Goal: Check status: Check status

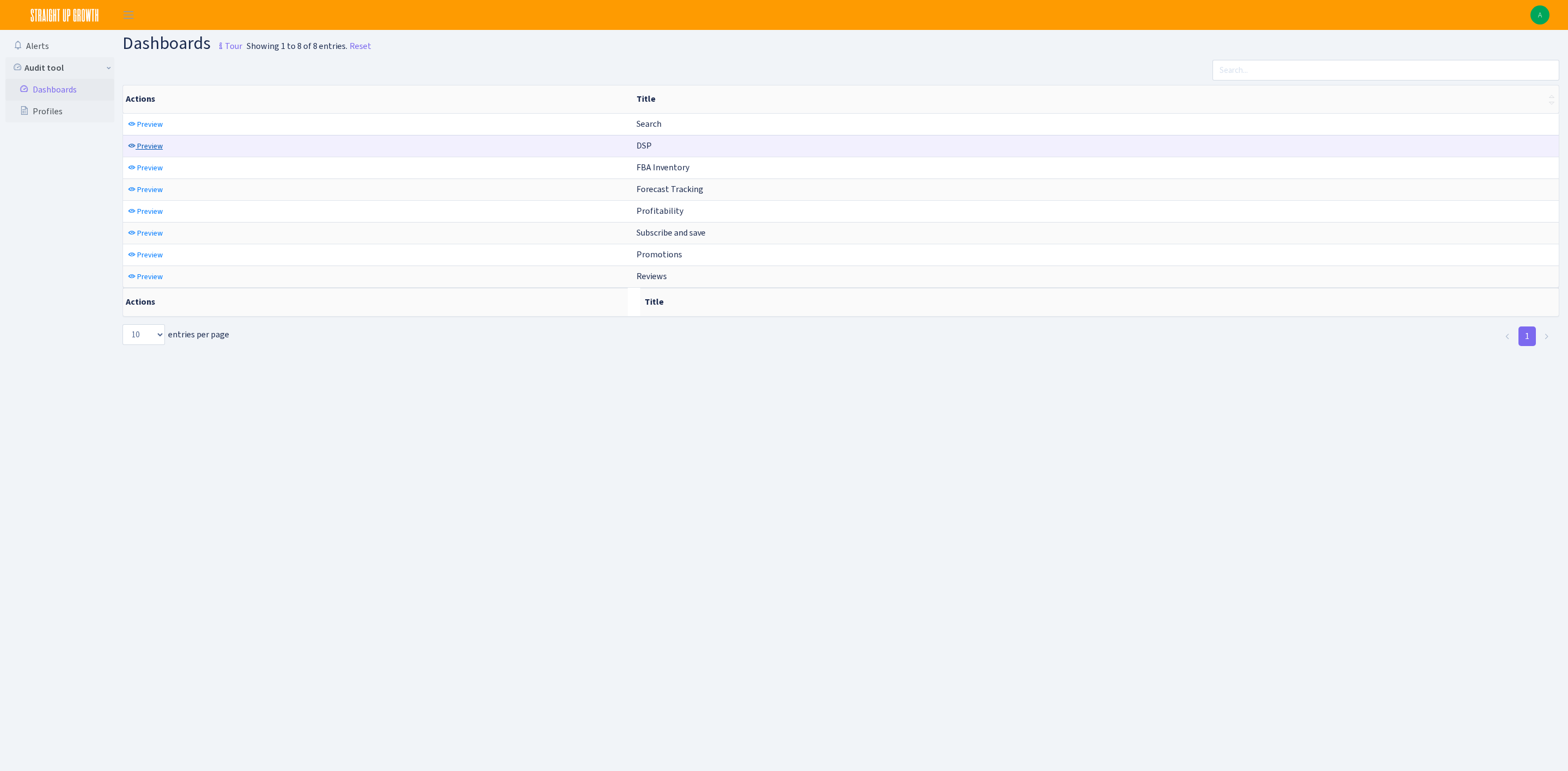
click at [146, 148] on span "Preview" at bounding box center [150, 146] width 26 height 10
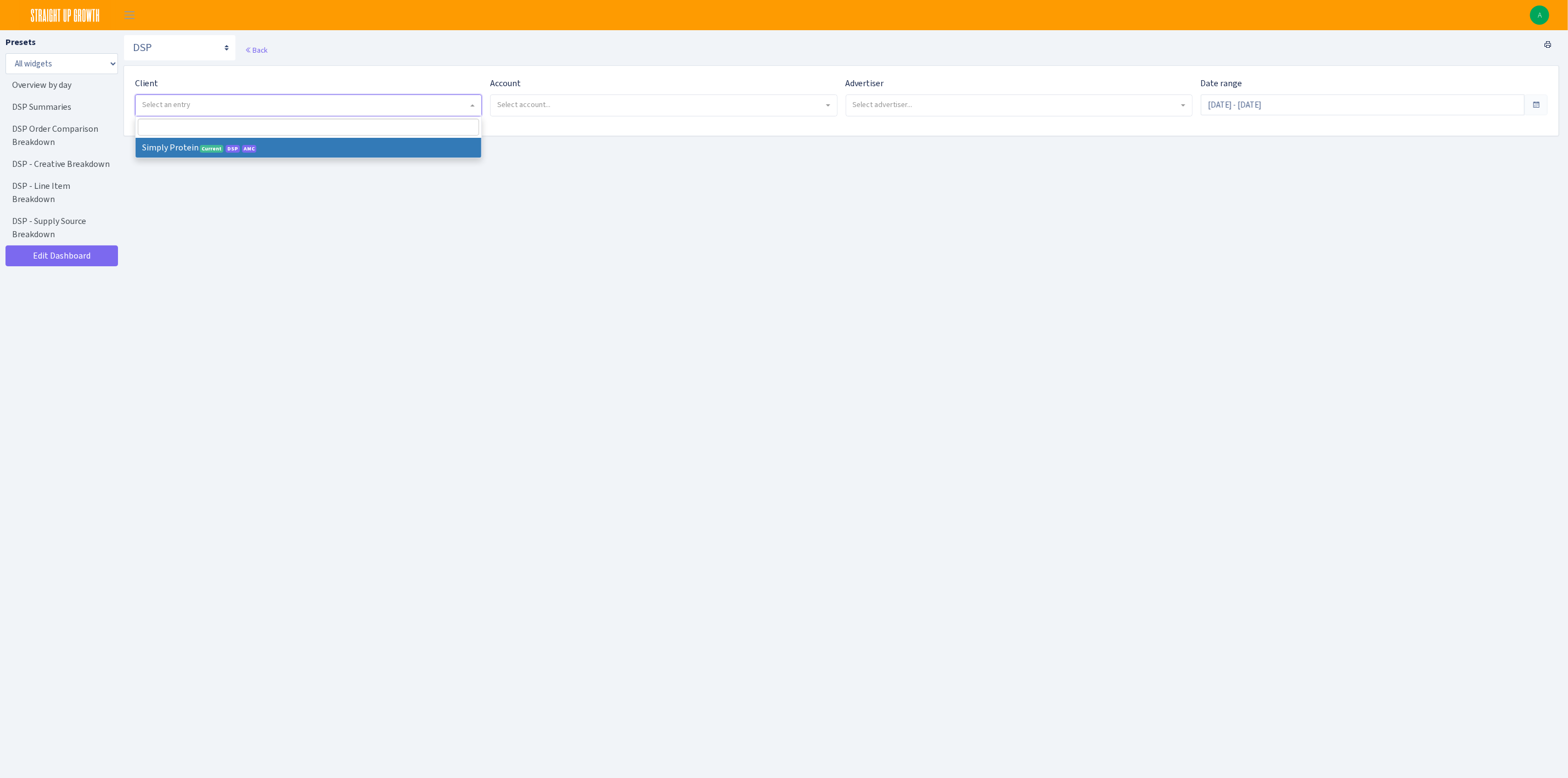
click at [178, 116] on div "Client - Simply Protein <span class="badge badge-success">Current</span><span c…" at bounding box center [308, 97] width 347 height 40
select select "332"
select select
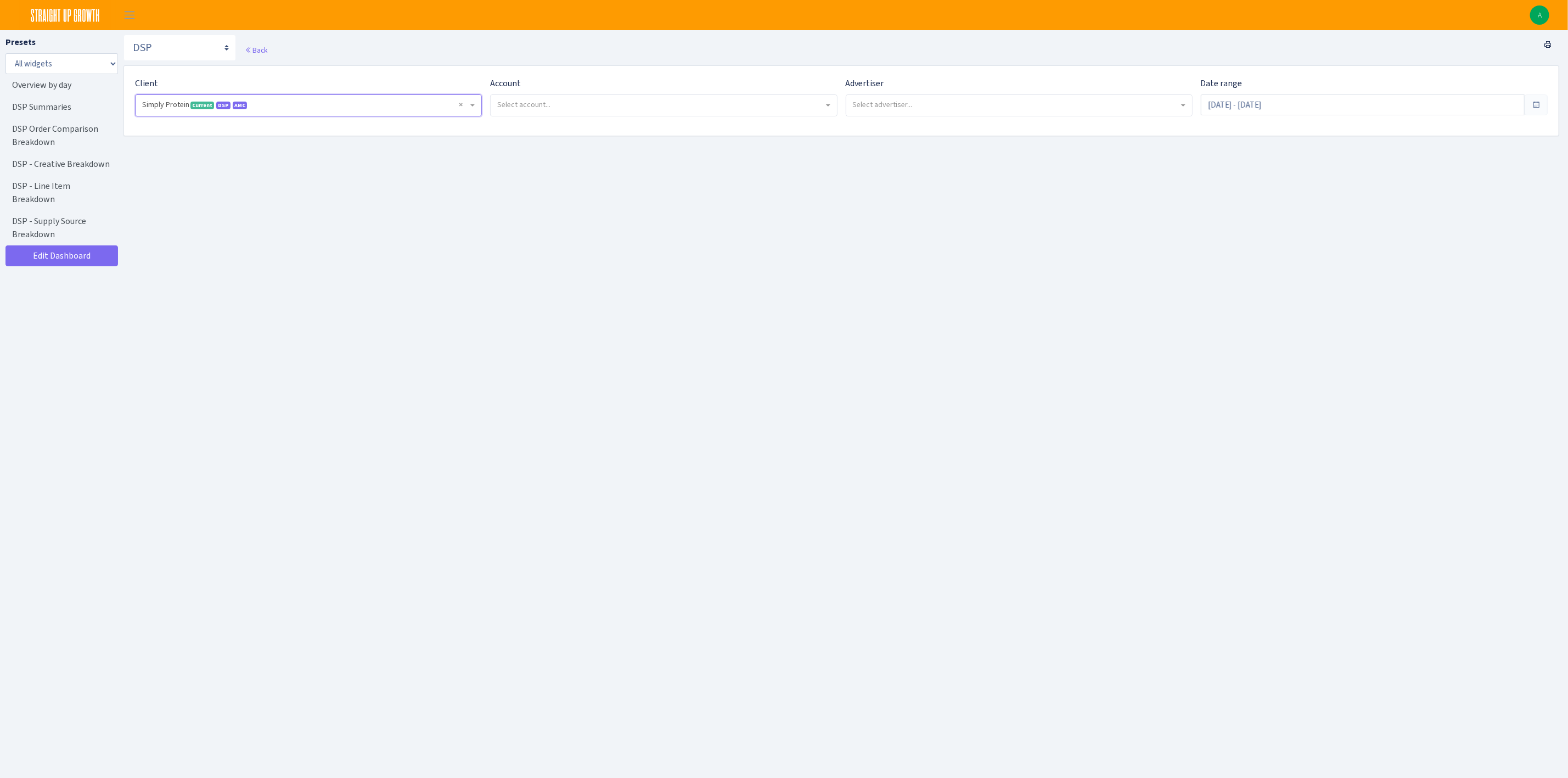
click at [515, 102] on span "Select account..." at bounding box center [524, 105] width 54 height 10
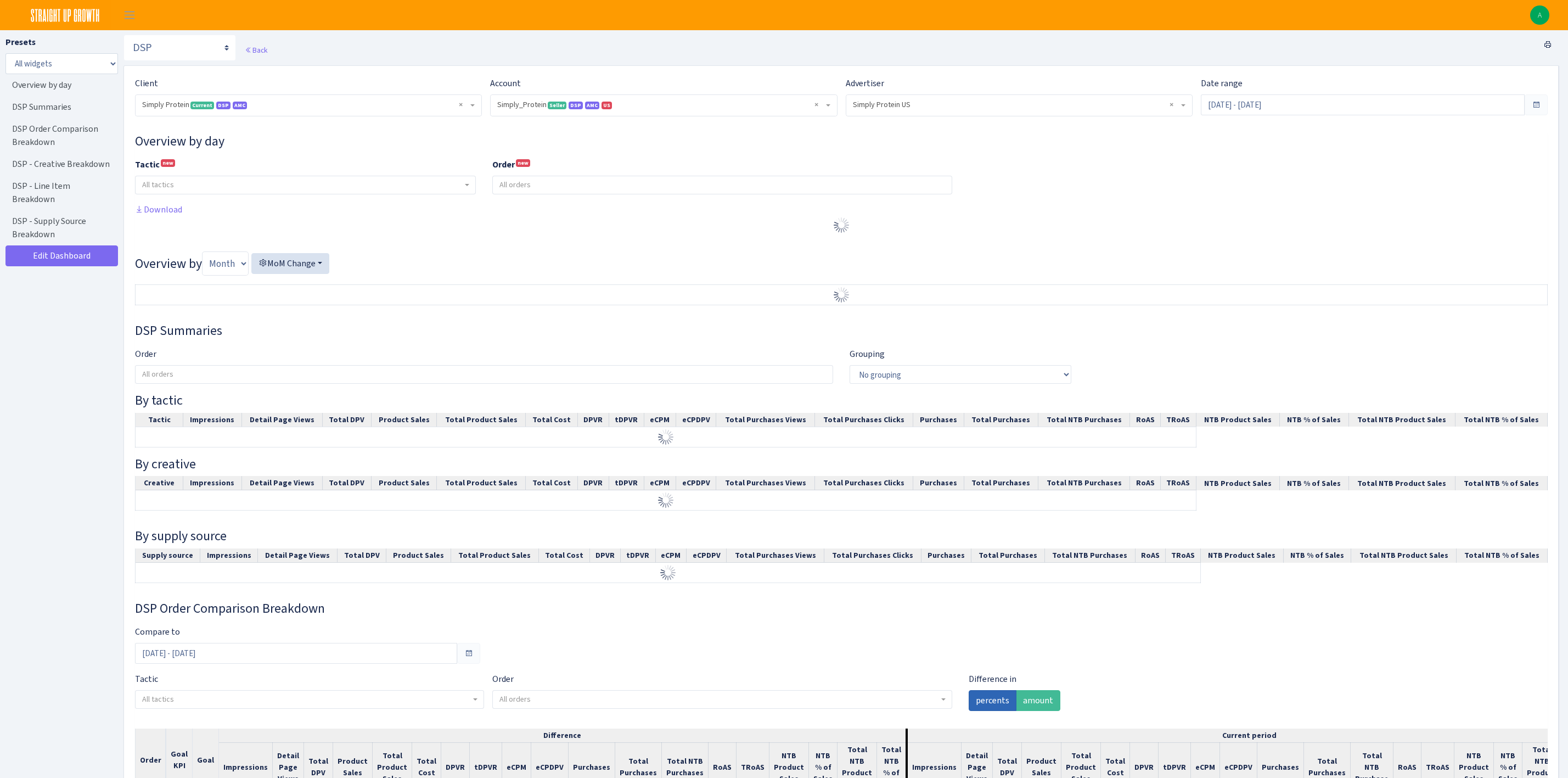
select select "470438976738569"
select select "577135095539250507"
select select
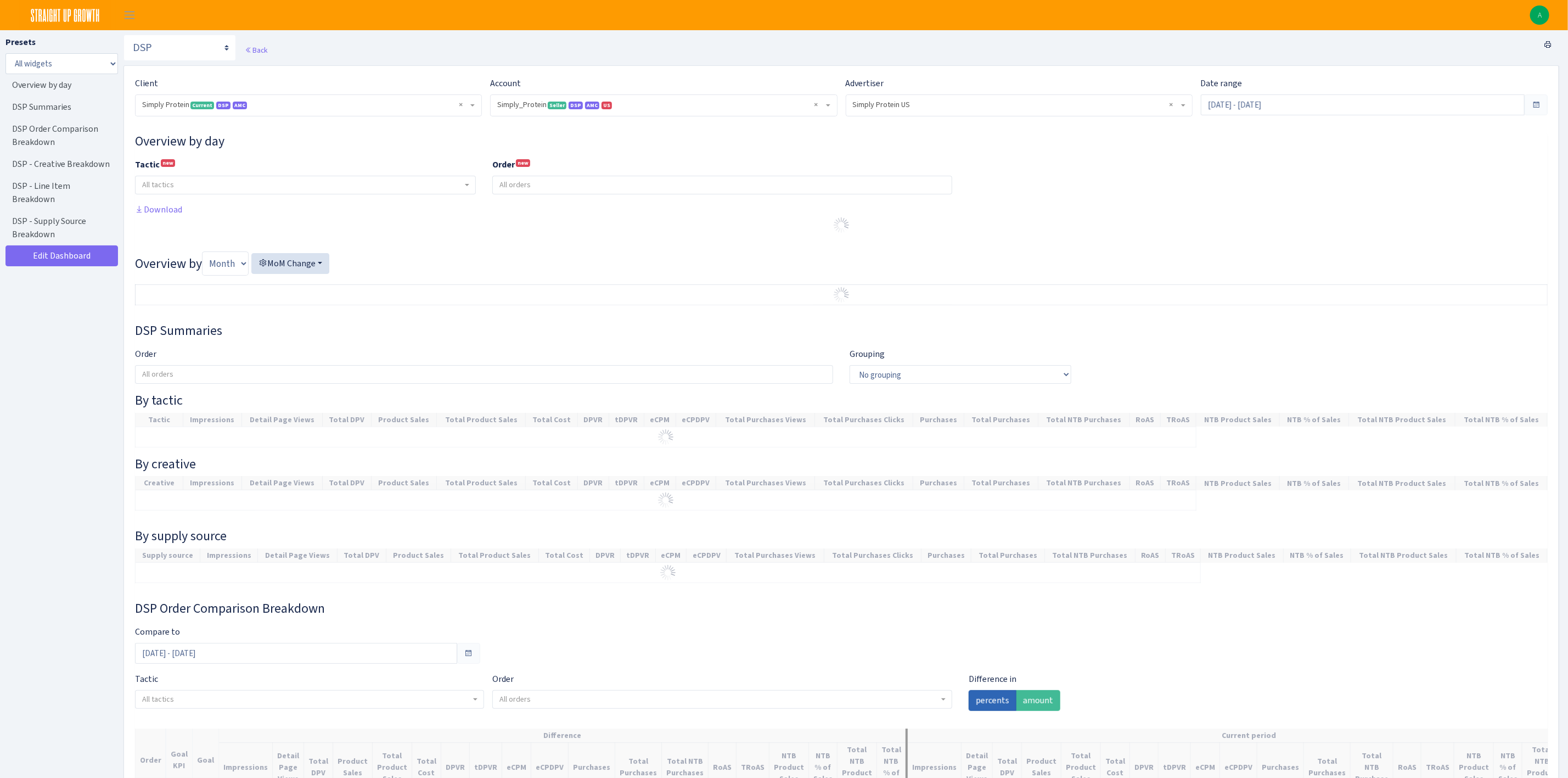
click at [537, 111] on span "× Simply_Protein Seller DSP AMC US 470438976738569A1B3P8939UXC7XENTITYMWGWG0Y0T…" at bounding box center [660, 105] width 326 height 11
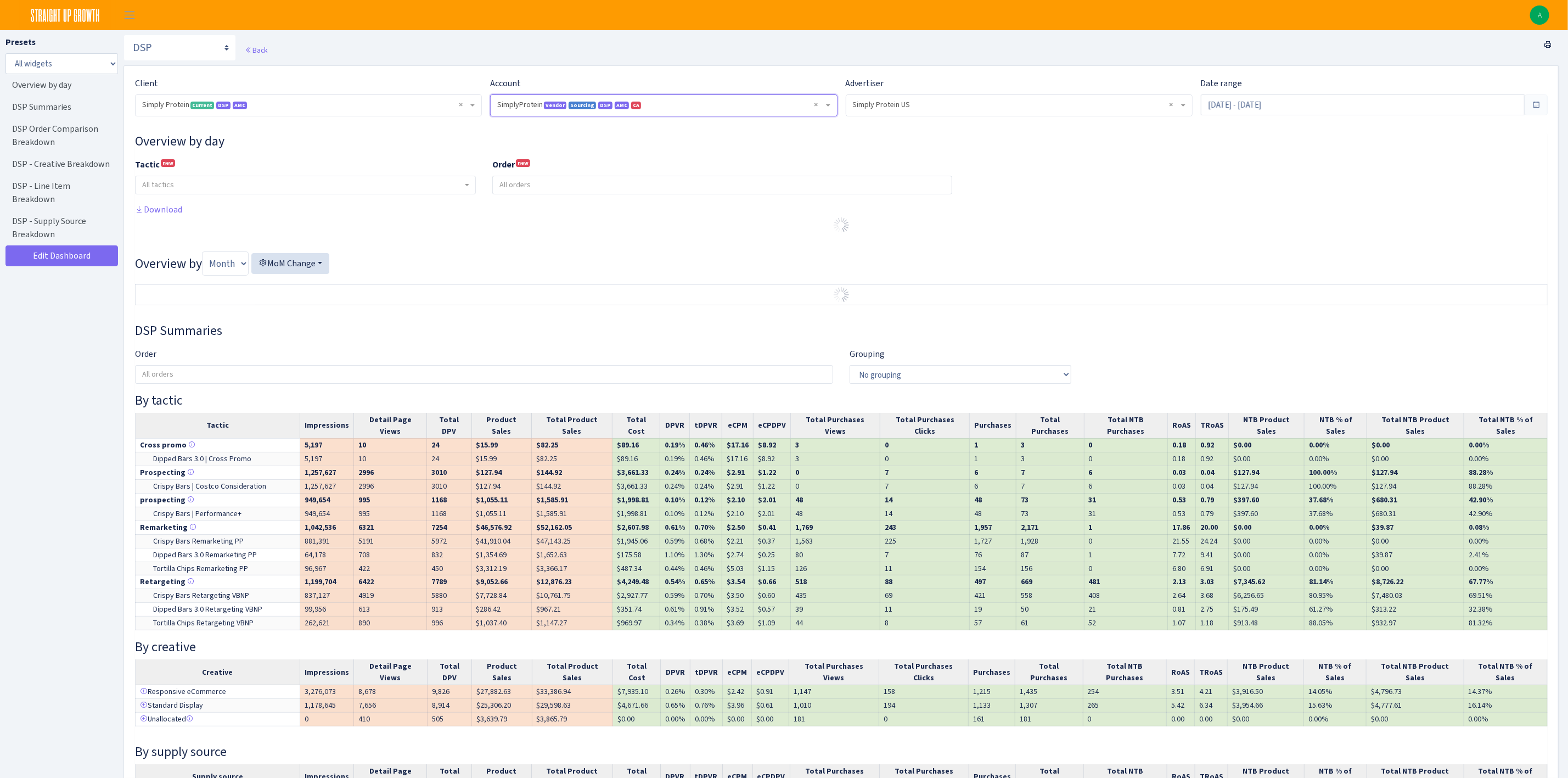
select select "1288314143782501"
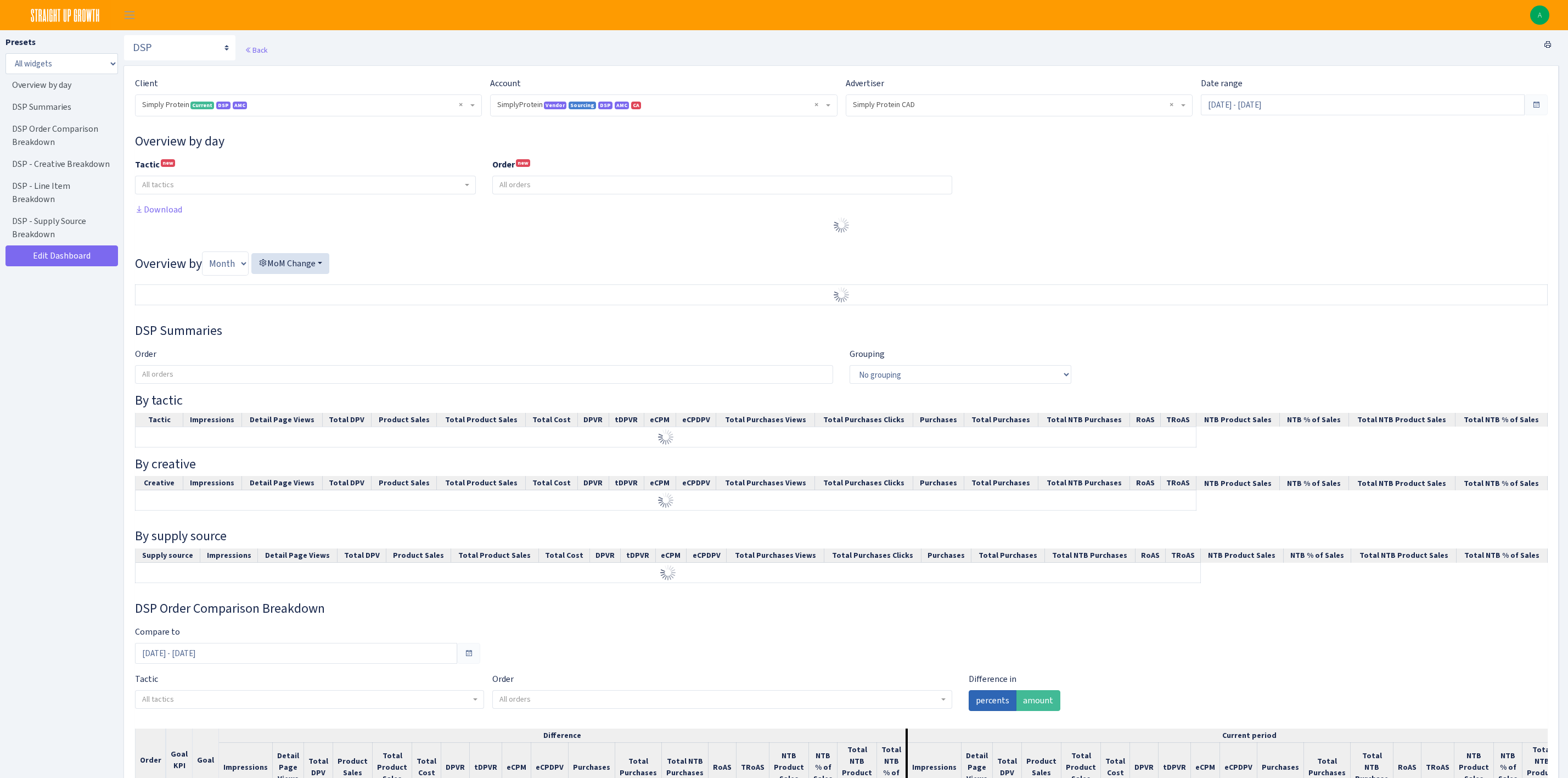
select select "1288314143782501"
select select "576703522483904443"
select select
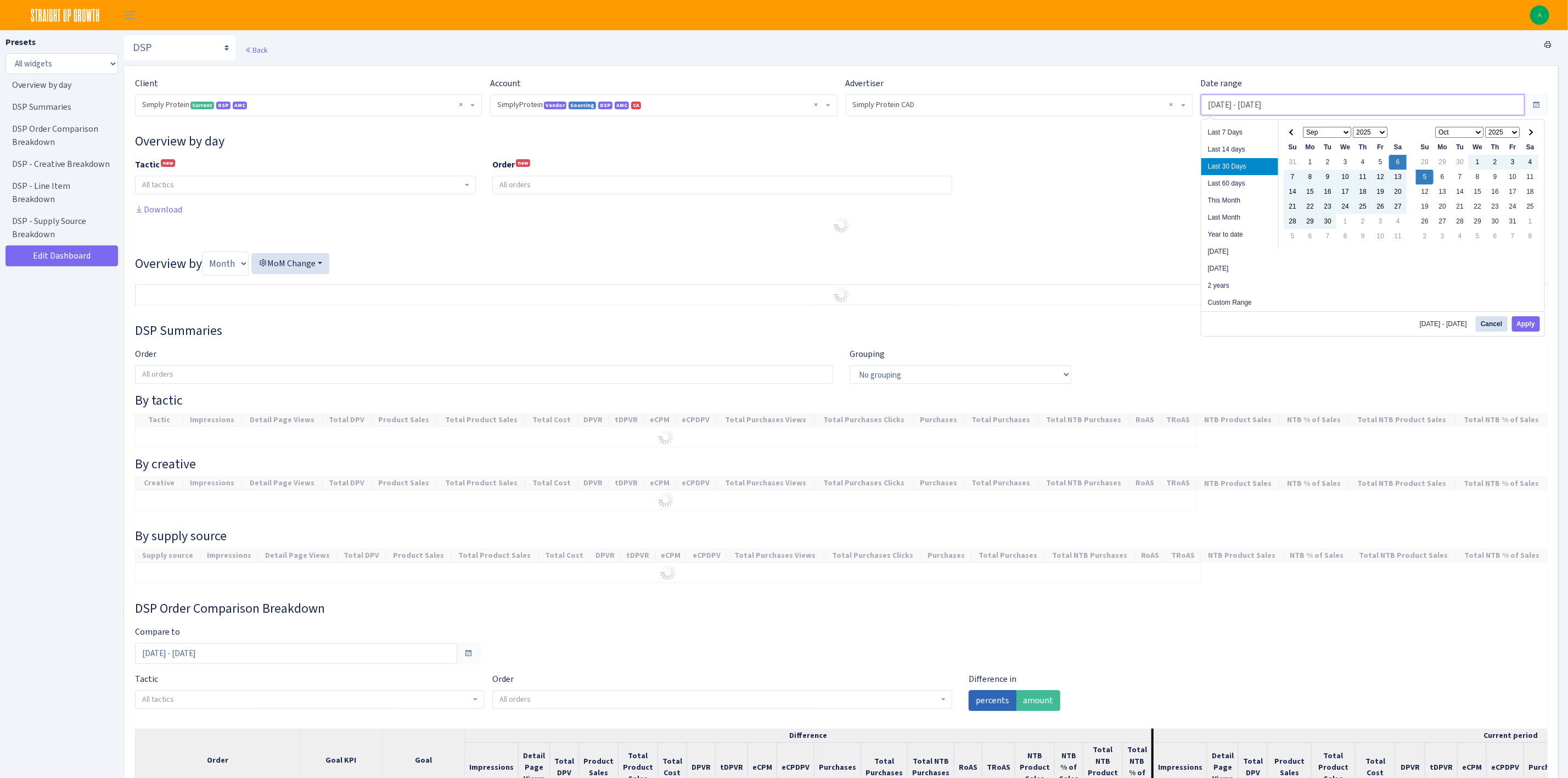
click at [1304, 114] on input "Sep 6, 2025 - Oct 5, 2025" at bounding box center [1363, 105] width 323 height 21
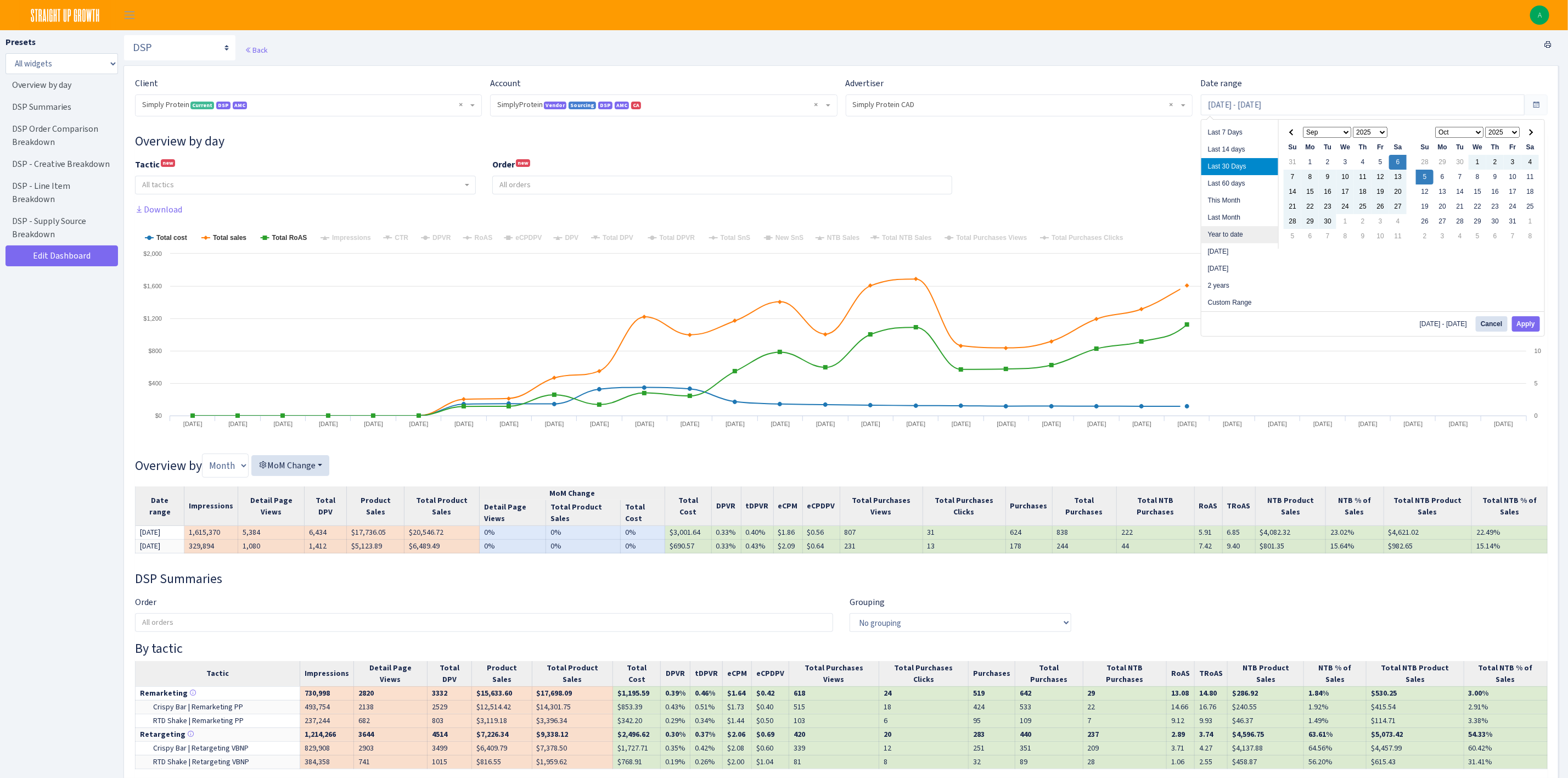
click at [1238, 229] on li "Year to date" at bounding box center [1239, 235] width 77 height 17
type input "[DATE] - [DATE]"
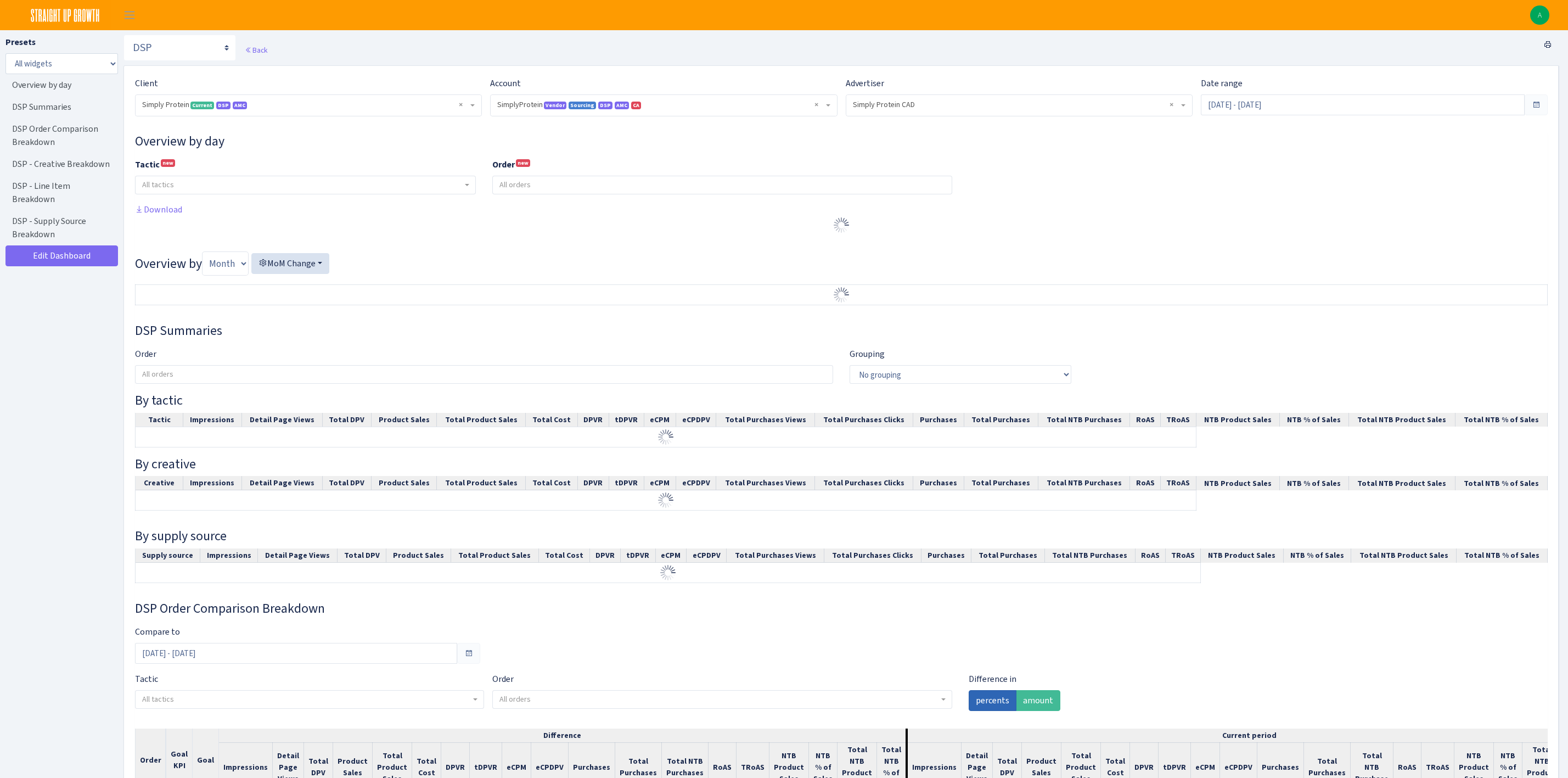
select select "1288314143782501"
select select "576703522483904443"
select select
